Goal: Information Seeking & Learning: Learn about a topic

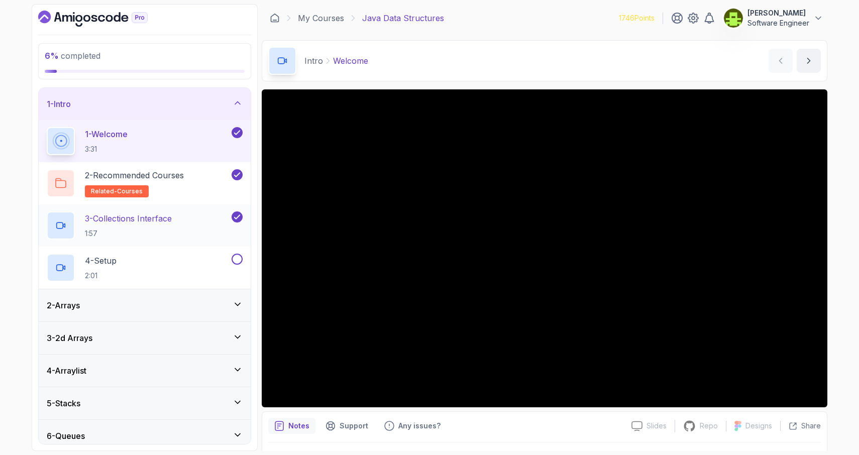
click at [146, 225] on h2 "3 - Collections Interface 1:57" at bounding box center [128, 226] width 87 height 26
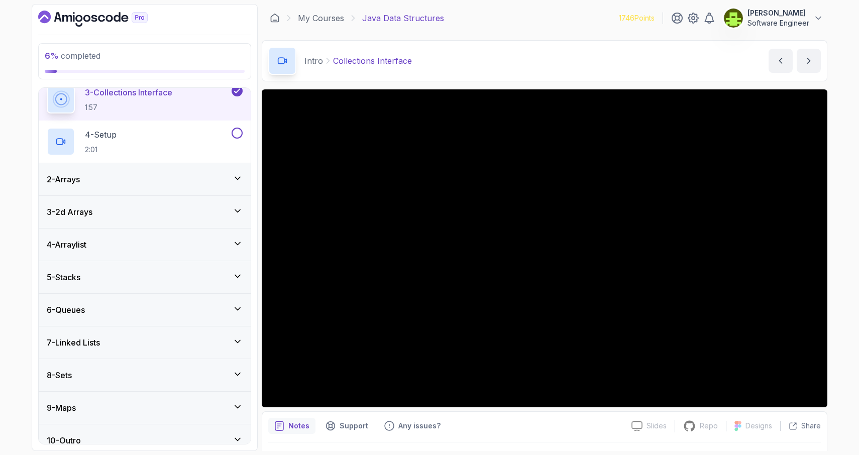
scroll to position [138, 0]
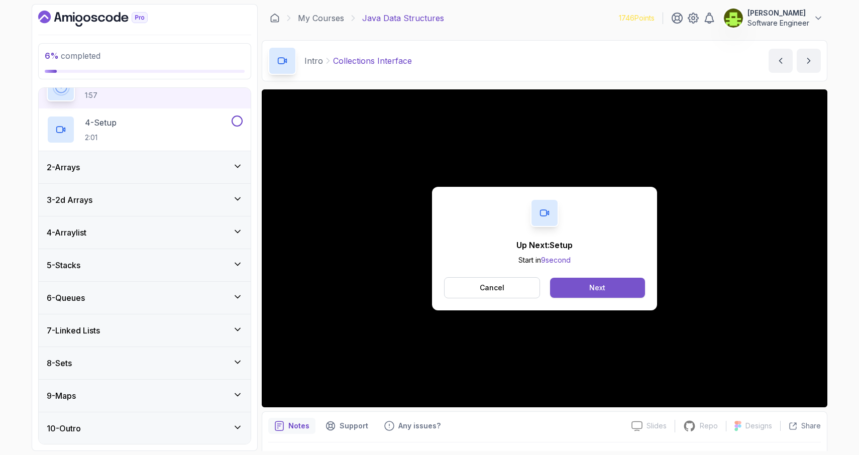
click at [573, 290] on button "Next" at bounding box center [597, 288] width 95 height 20
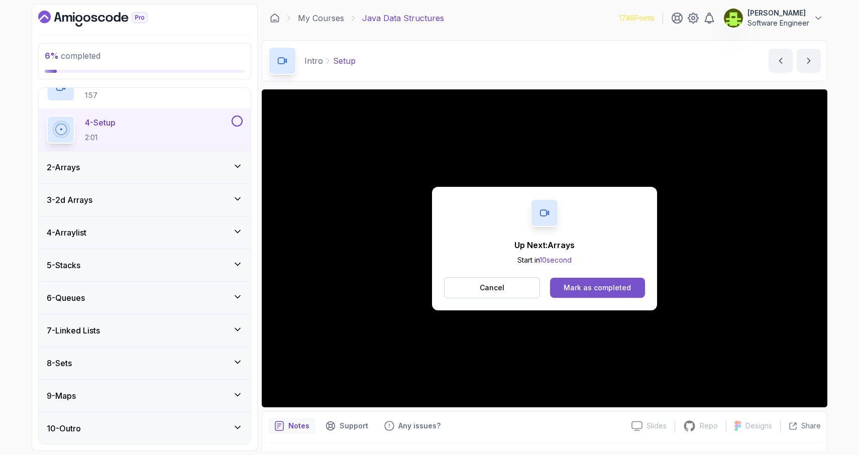
click at [579, 292] on button "Mark as completed" at bounding box center [597, 288] width 95 height 20
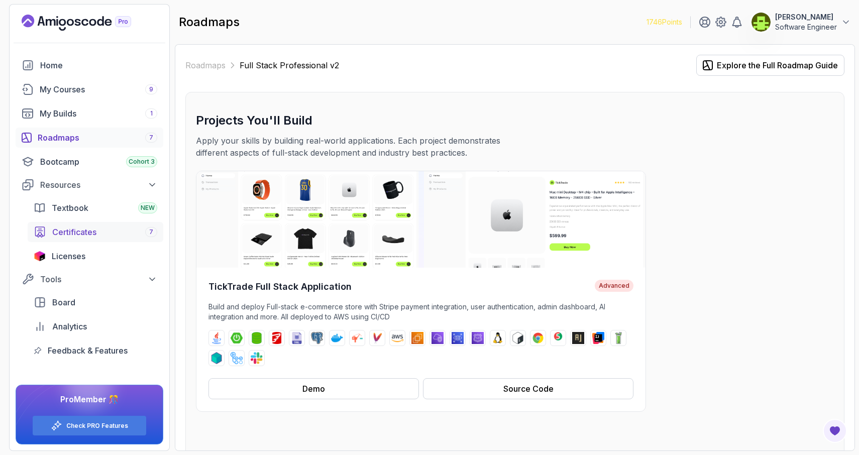
click at [110, 230] on div "Certificates 7" at bounding box center [104, 232] width 105 height 12
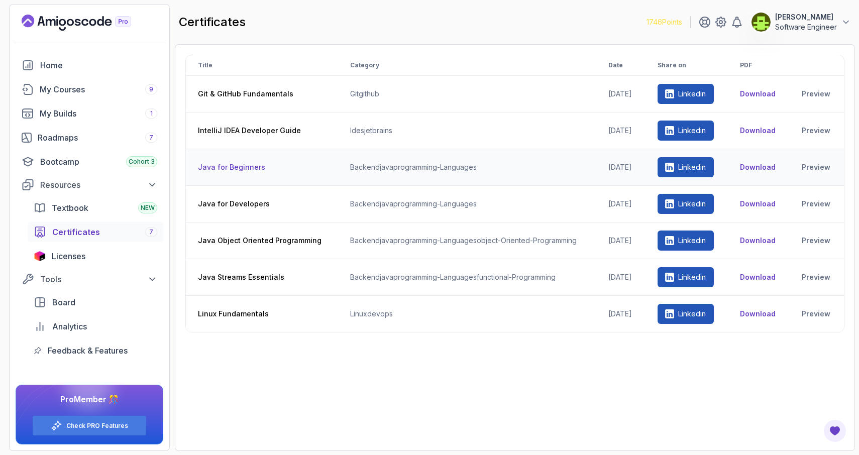
click at [226, 167] on th "Java for Beginners" at bounding box center [262, 167] width 152 height 37
click at [236, 170] on th "Java for Beginners" at bounding box center [262, 167] width 152 height 37
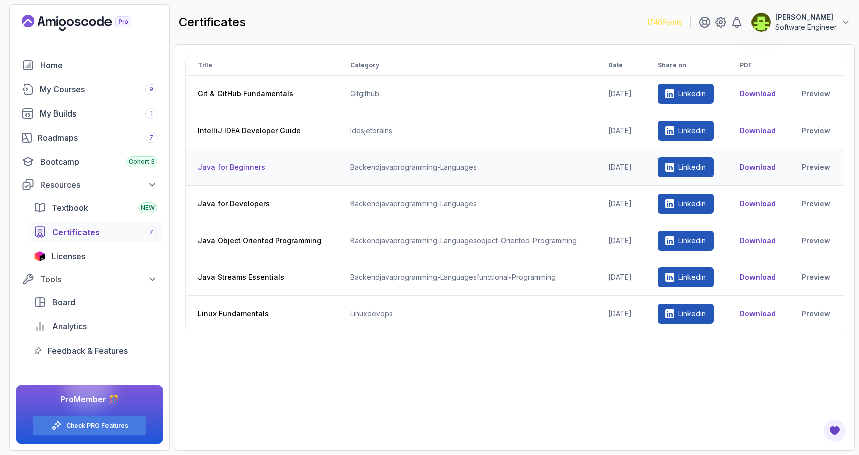
click at [413, 167] on td "backend java programming-languages" at bounding box center [467, 167] width 258 height 37
click at [232, 205] on th "Java for Developers" at bounding box center [262, 204] width 152 height 37
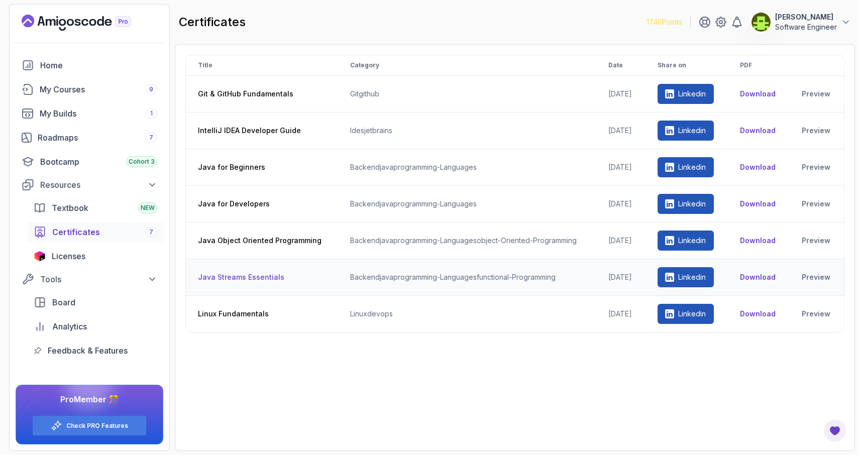
click at [232, 279] on th "Java Streams Essentials" at bounding box center [262, 277] width 152 height 37
click at [254, 263] on th "Java Streams Essentials" at bounding box center [262, 277] width 152 height 37
click at [110, 88] on div "My Courses 9" at bounding box center [99, 89] width 118 height 12
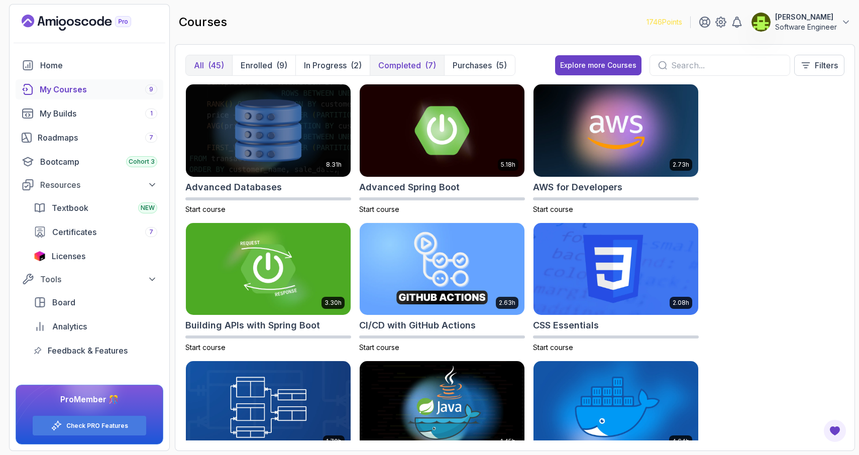
click at [398, 67] on p "Completed" at bounding box center [399, 65] width 43 height 12
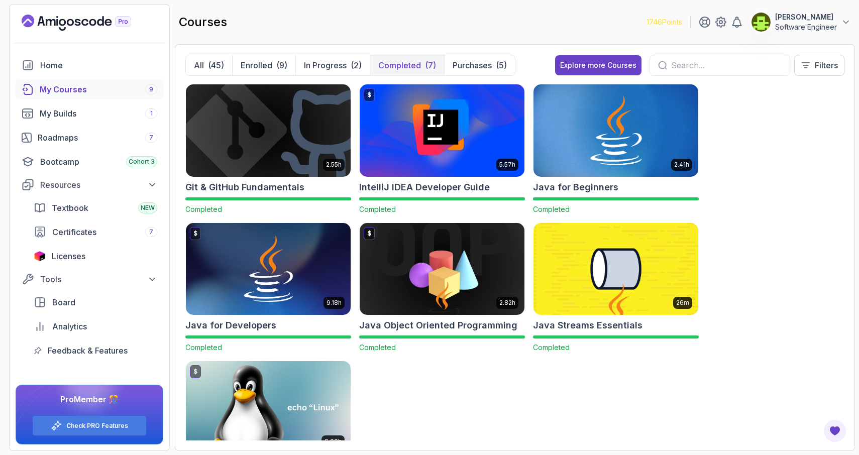
click at [579, 149] on img at bounding box center [616, 130] width 173 height 97
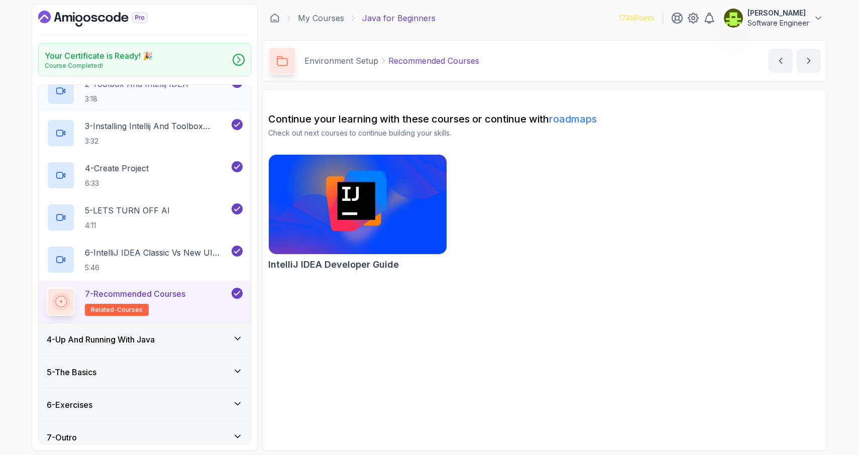
scroll to position [164, 0]
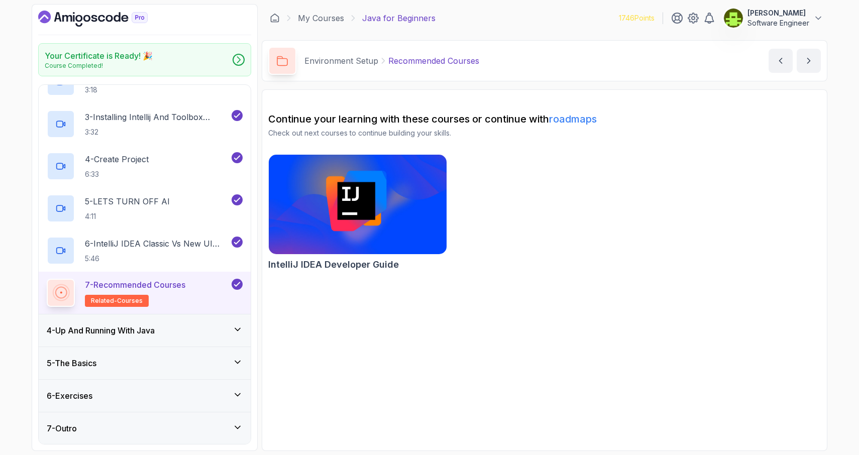
click at [237, 362] on icon at bounding box center [237, 362] width 5 height 3
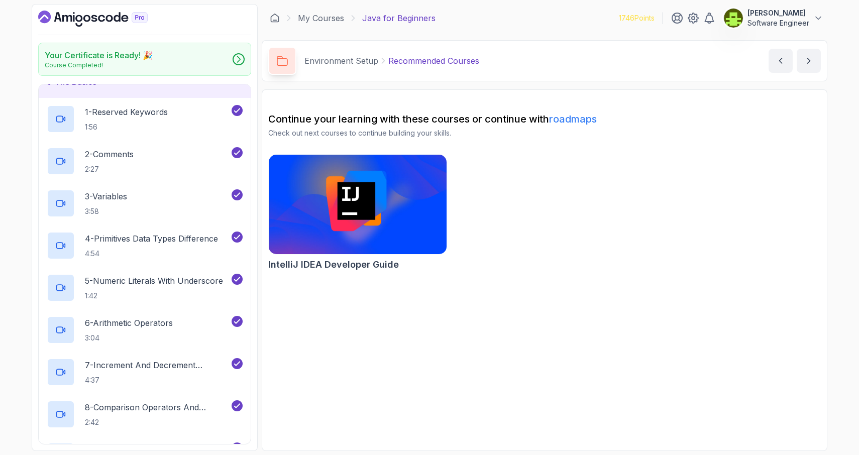
scroll to position [132, 0]
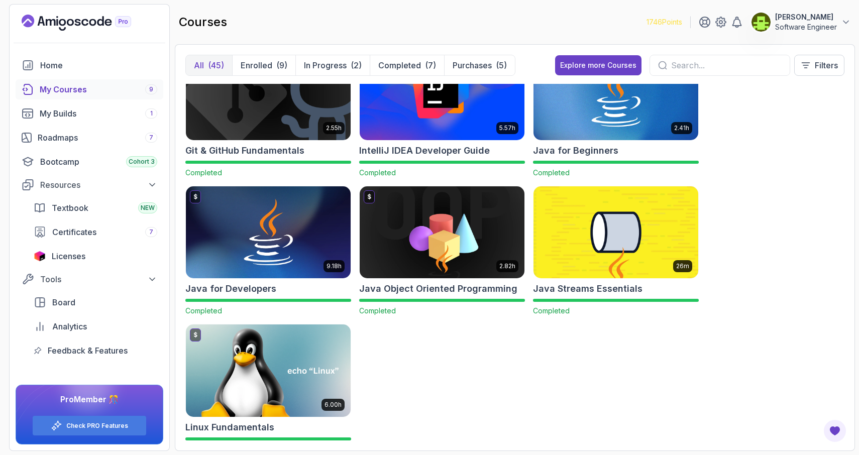
scroll to position [36, 0]
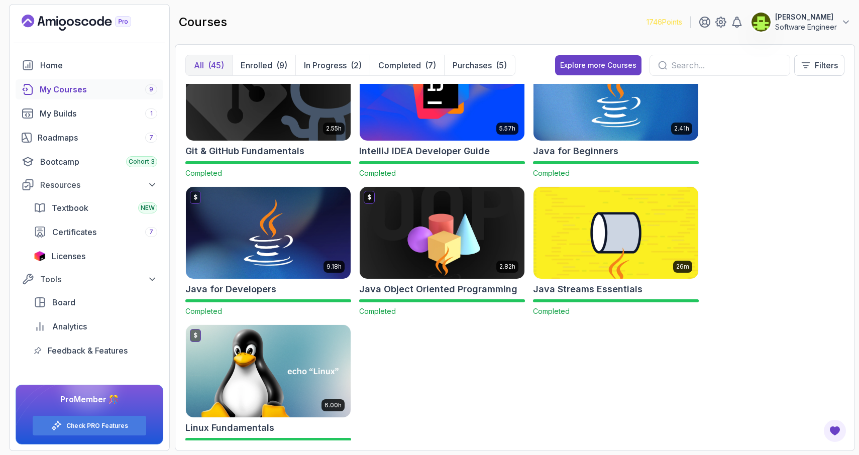
click at [439, 238] on img at bounding box center [442, 232] width 173 height 97
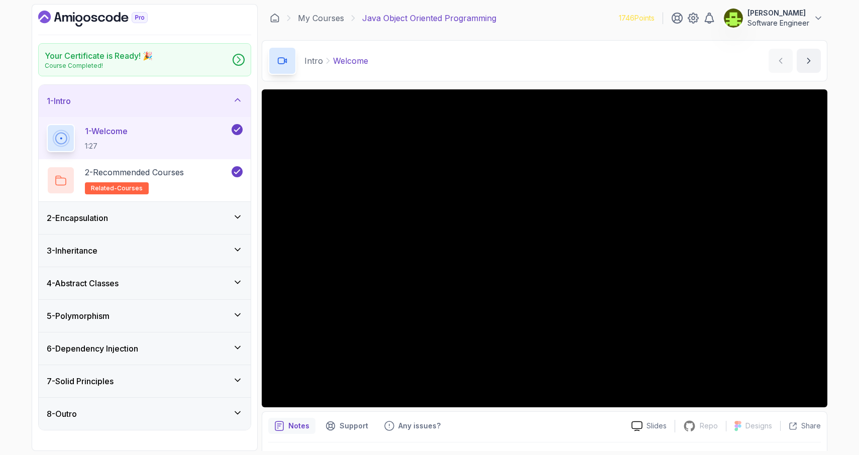
click at [241, 216] on icon at bounding box center [238, 217] width 10 height 10
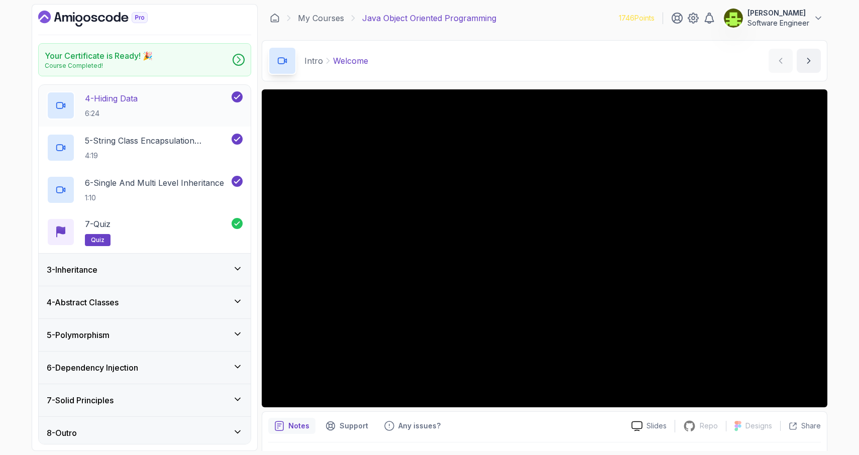
scroll to position [197, 0]
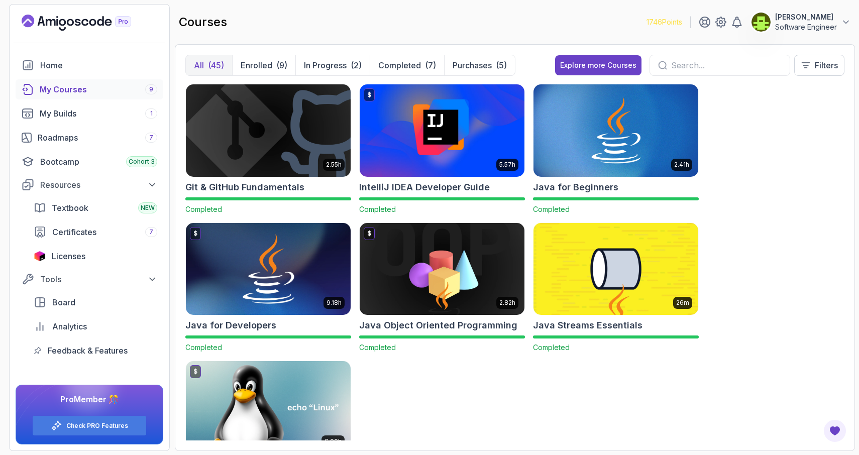
click at [284, 283] on img at bounding box center [268, 269] width 173 height 97
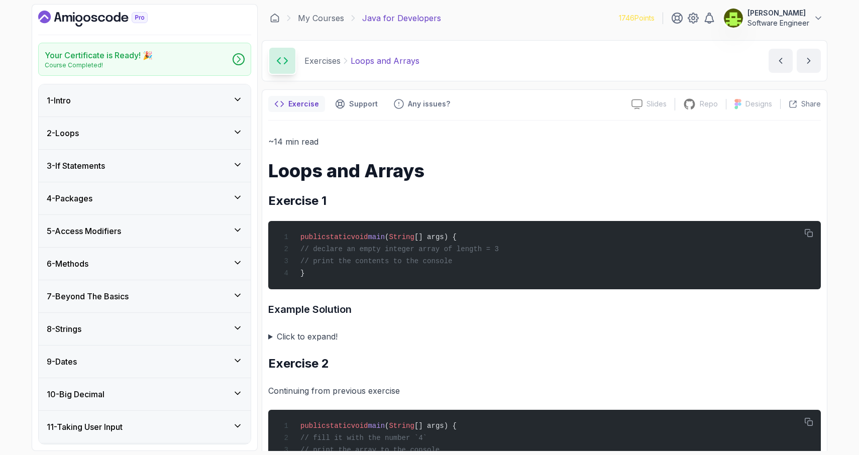
click at [238, 232] on icon at bounding box center [238, 230] width 10 height 10
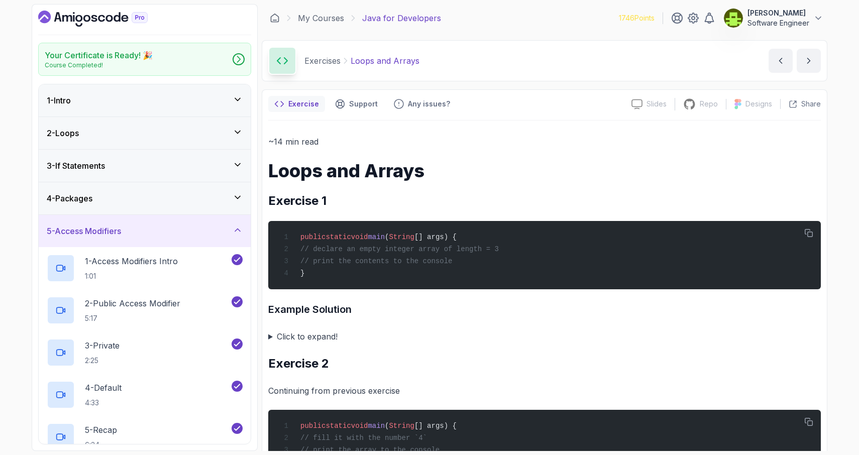
click at [238, 232] on icon at bounding box center [238, 230] width 10 height 10
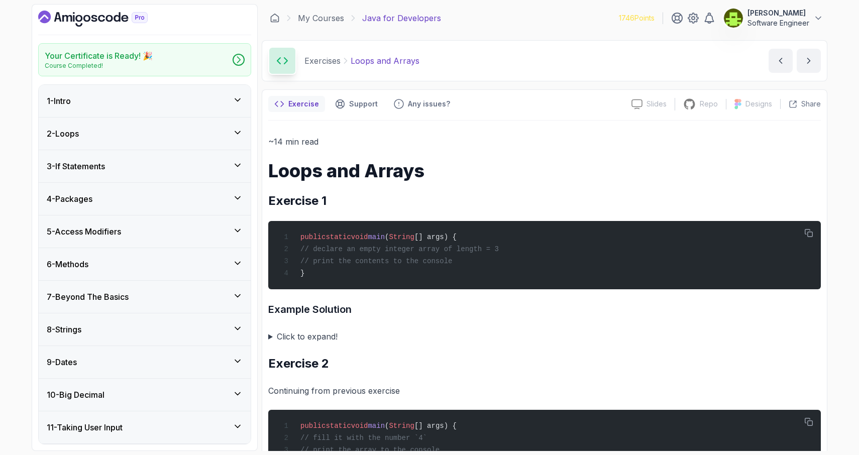
click at [239, 295] on icon at bounding box center [237, 296] width 5 height 3
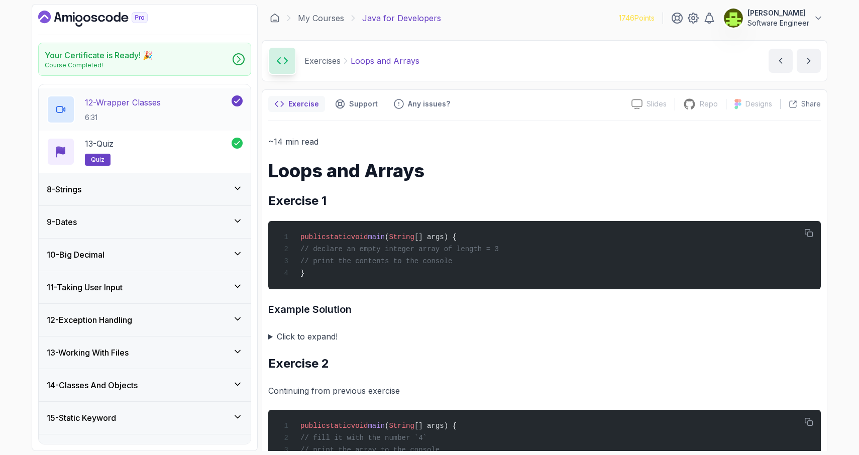
scroll to position [708, 0]
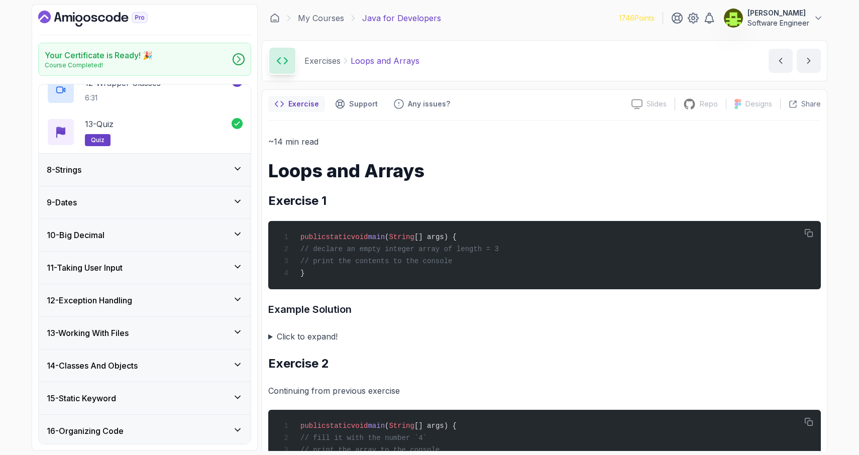
click at [235, 301] on icon at bounding box center [238, 300] width 10 height 10
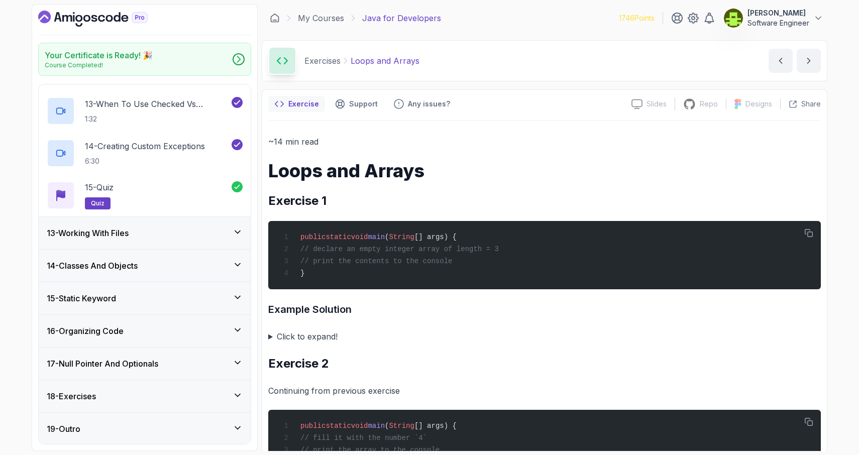
scroll to position [894, 0]
click at [237, 230] on icon at bounding box center [238, 231] width 10 height 10
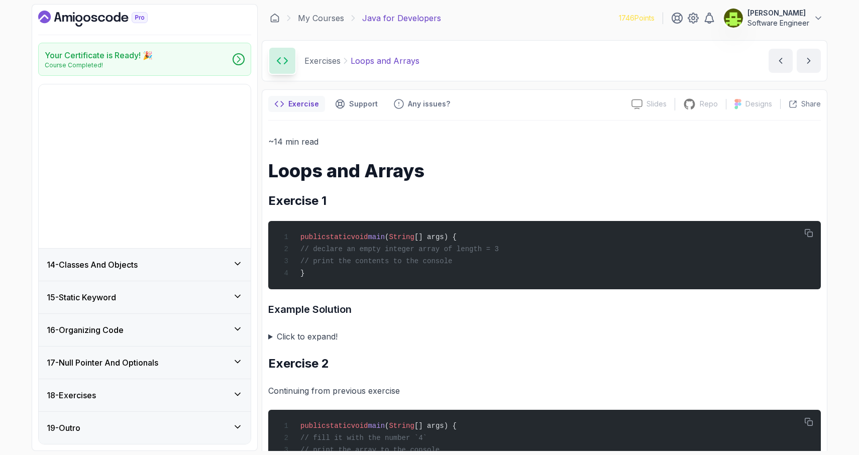
scroll to position [260, 0]
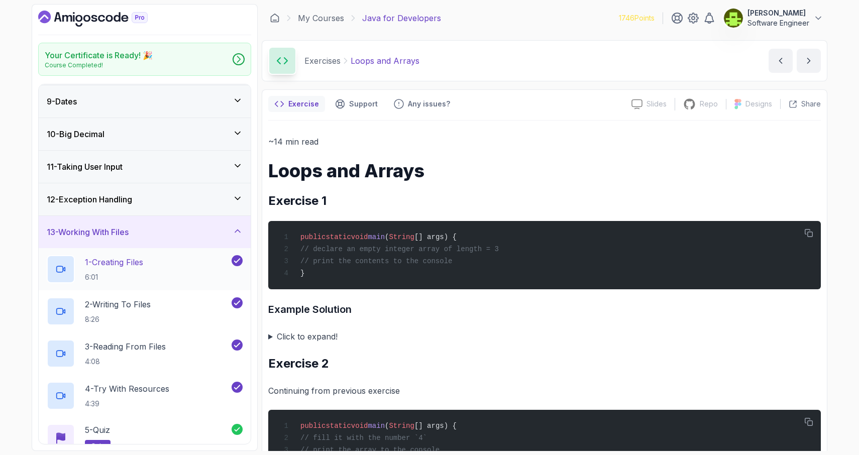
click at [168, 270] on div "1 - Creating Files 6:01" at bounding box center [138, 269] width 183 height 28
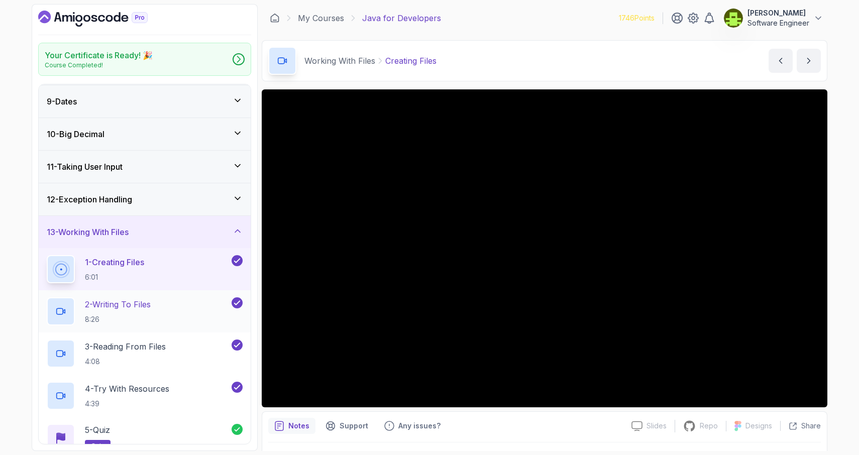
click at [167, 310] on div "2 - Writing To Files 8:26" at bounding box center [138, 312] width 183 height 28
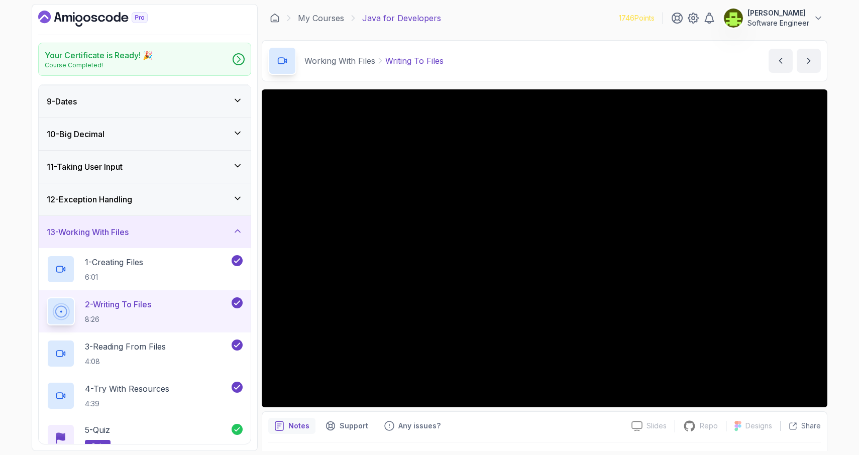
click at [239, 232] on icon at bounding box center [238, 231] width 10 height 10
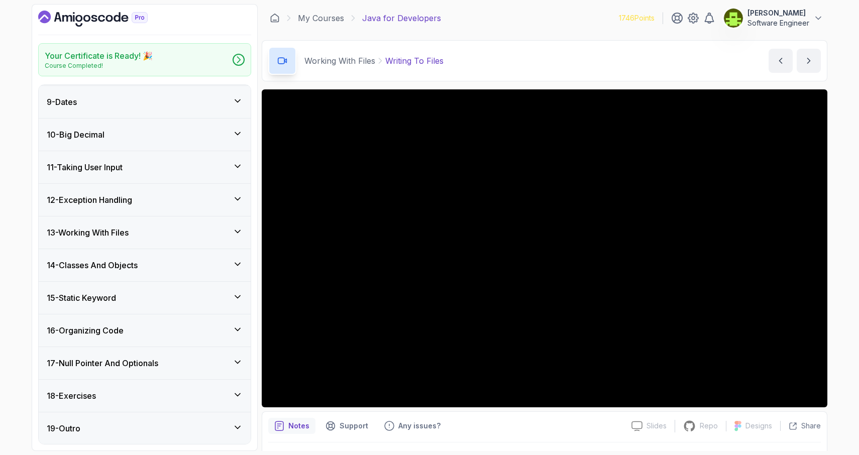
click at [229, 329] on div "16 - Organizing Code" at bounding box center [145, 331] width 196 height 12
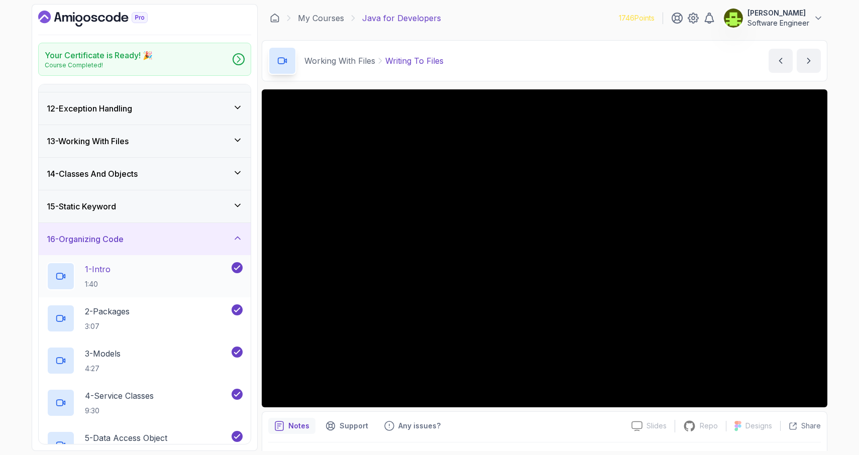
scroll to position [355, 0]
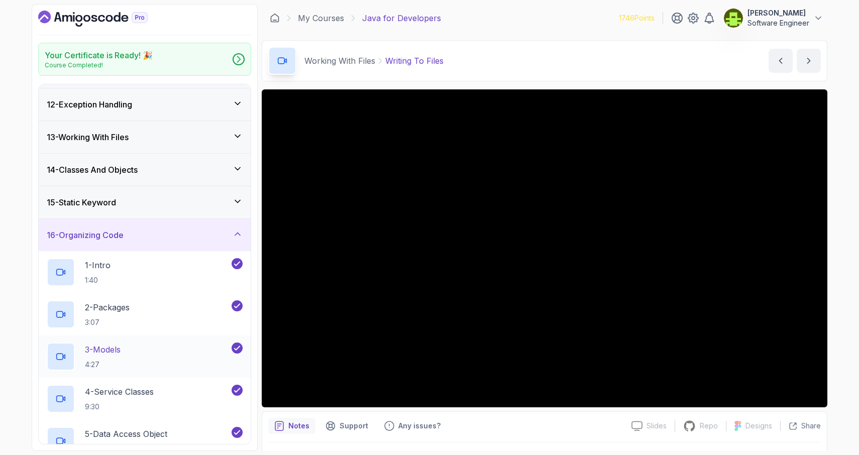
click at [177, 356] on div "3 - Models 4:27" at bounding box center [138, 357] width 183 height 28
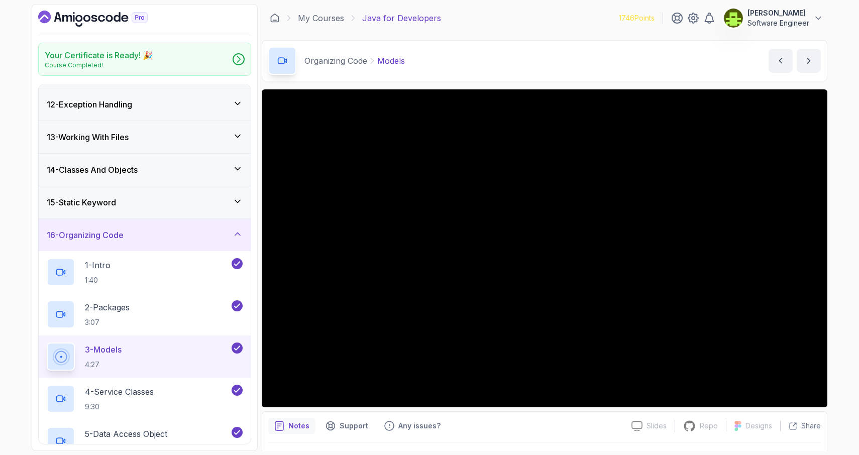
click at [613, 49] on div "Organizing Code Models Models by nelson" at bounding box center [545, 60] width 566 height 41
